Goal: Task Accomplishment & Management: Manage account settings

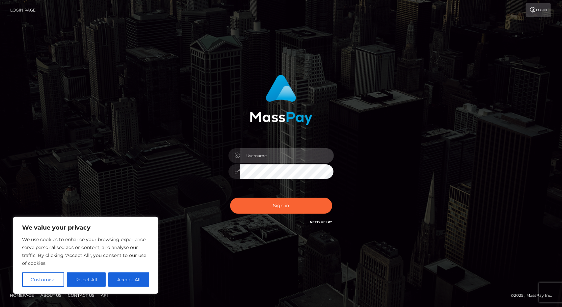
click at [242, 155] on input "text" at bounding box center [287, 155] width 94 height 15
type input "[EMAIL_ADDRESS][DOMAIN_NAME]"
click at [230, 198] on button "Sign in" at bounding box center [281, 206] width 102 height 16
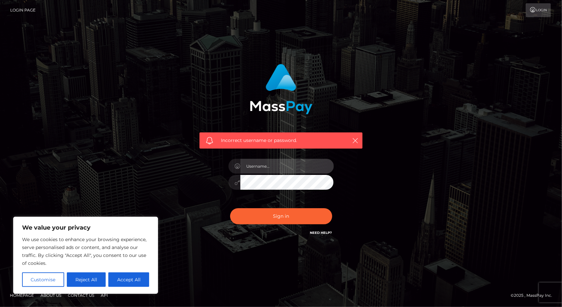
click at [266, 169] on input "text" at bounding box center [287, 166] width 94 height 15
type input "laurzel@me.com"
click at [230, 208] on button "Sign in" at bounding box center [281, 216] width 102 height 16
click at [327, 232] on link "Need Help?" at bounding box center [321, 233] width 22 height 4
click at [355, 140] on icon "button" at bounding box center [355, 140] width 7 height 7
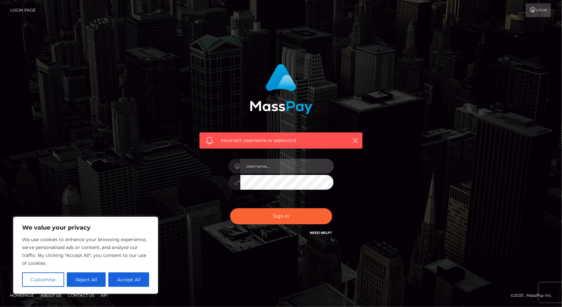
click at [258, 166] on input "text" at bounding box center [287, 166] width 94 height 15
type input "laurzel@me.com"
click at [230, 208] on button "Sign in" at bounding box center [281, 216] width 102 height 16
click at [319, 234] on link "Need Help?" at bounding box center [321, 233] width 22 height 4
